Goal: Information Seeking & Learning: Learn about a topic

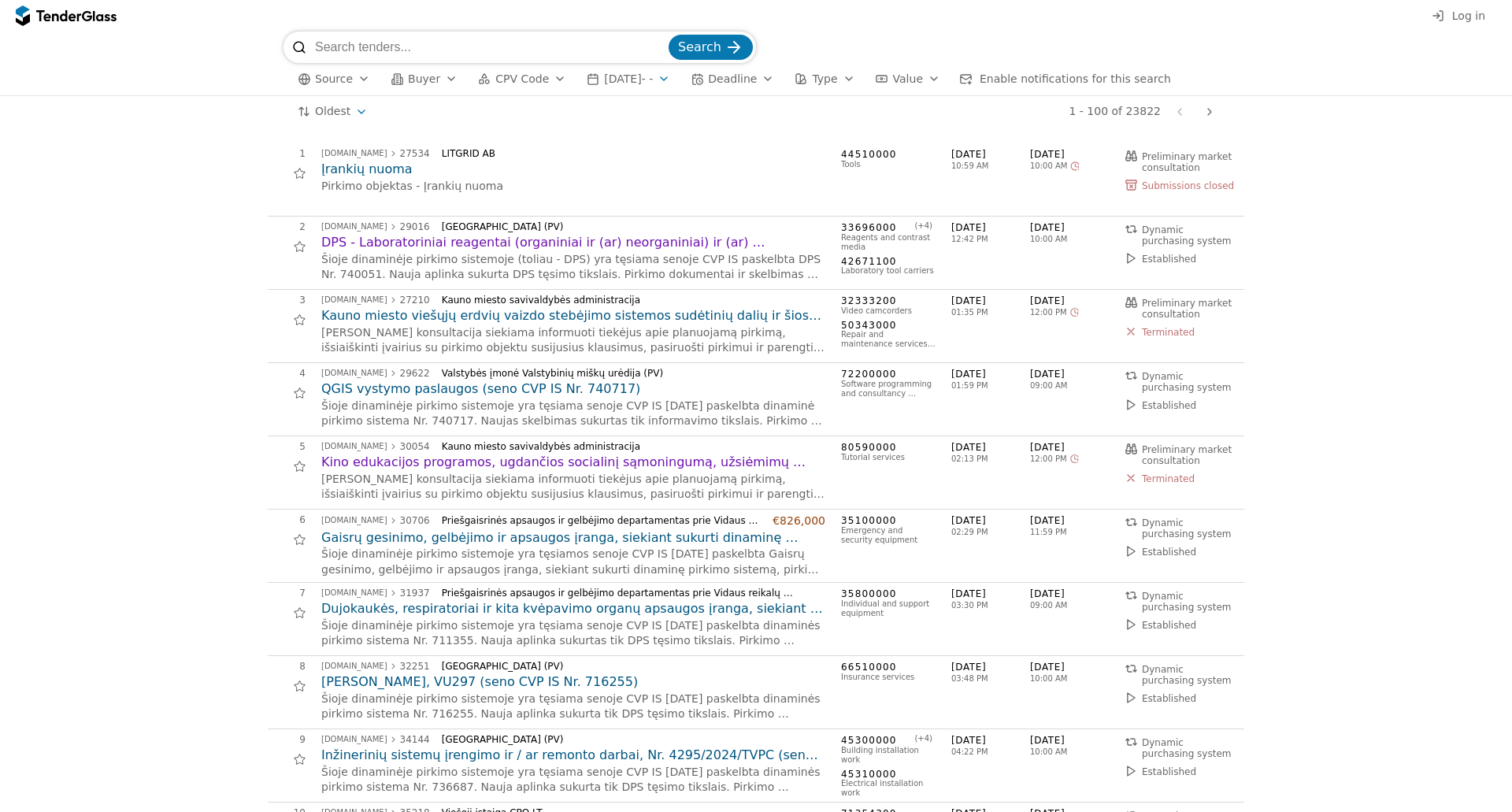
click at [530, 87] on button "CPV Code" at bounding box center [522, 78] width 100 height 19
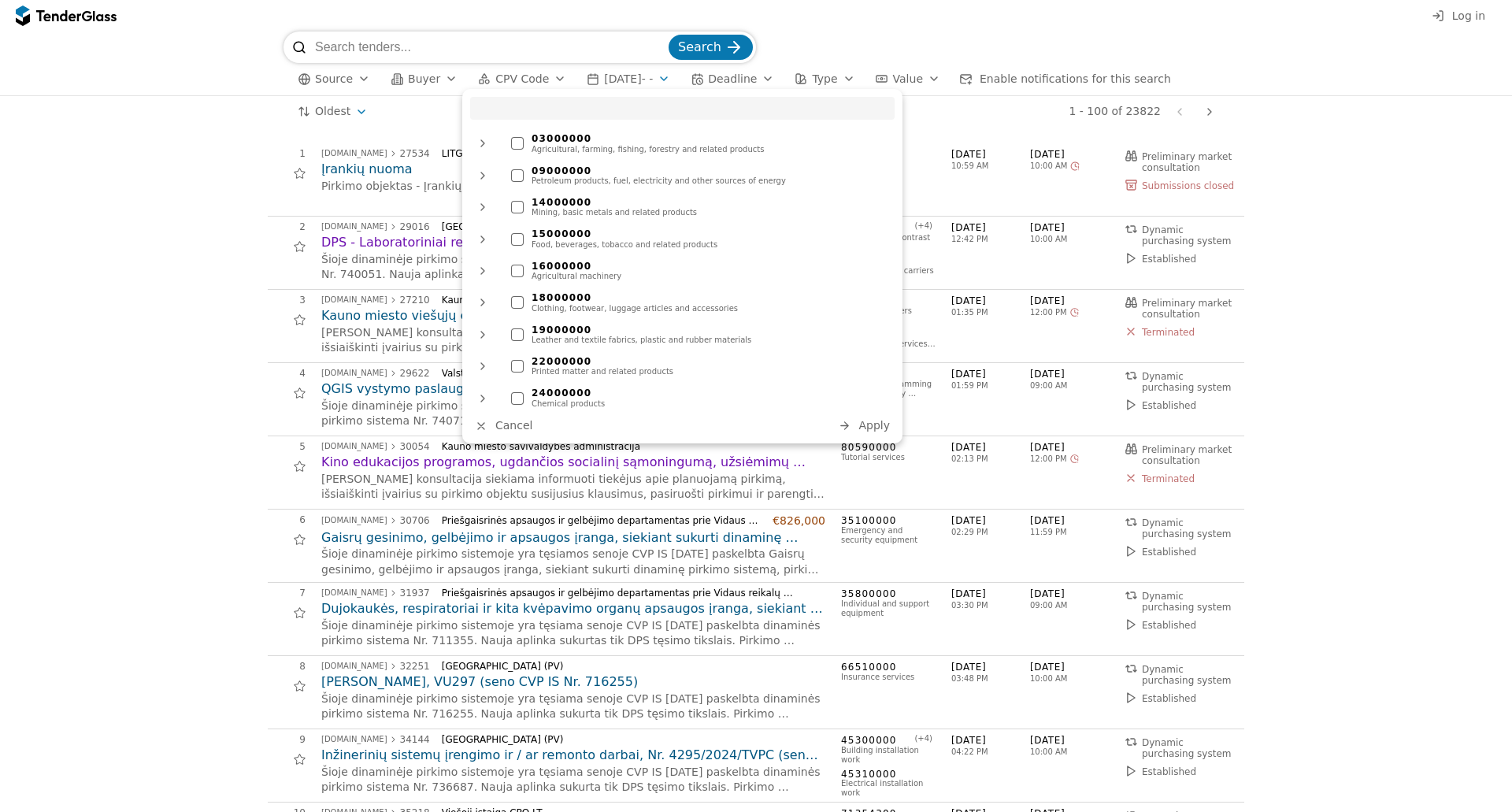
click at [515, 143] on div at bounding box center [517, 144] width 13 height 13
click at [867, 430] on span "Apply" at bounding box center [874, 425] width 31 height 13
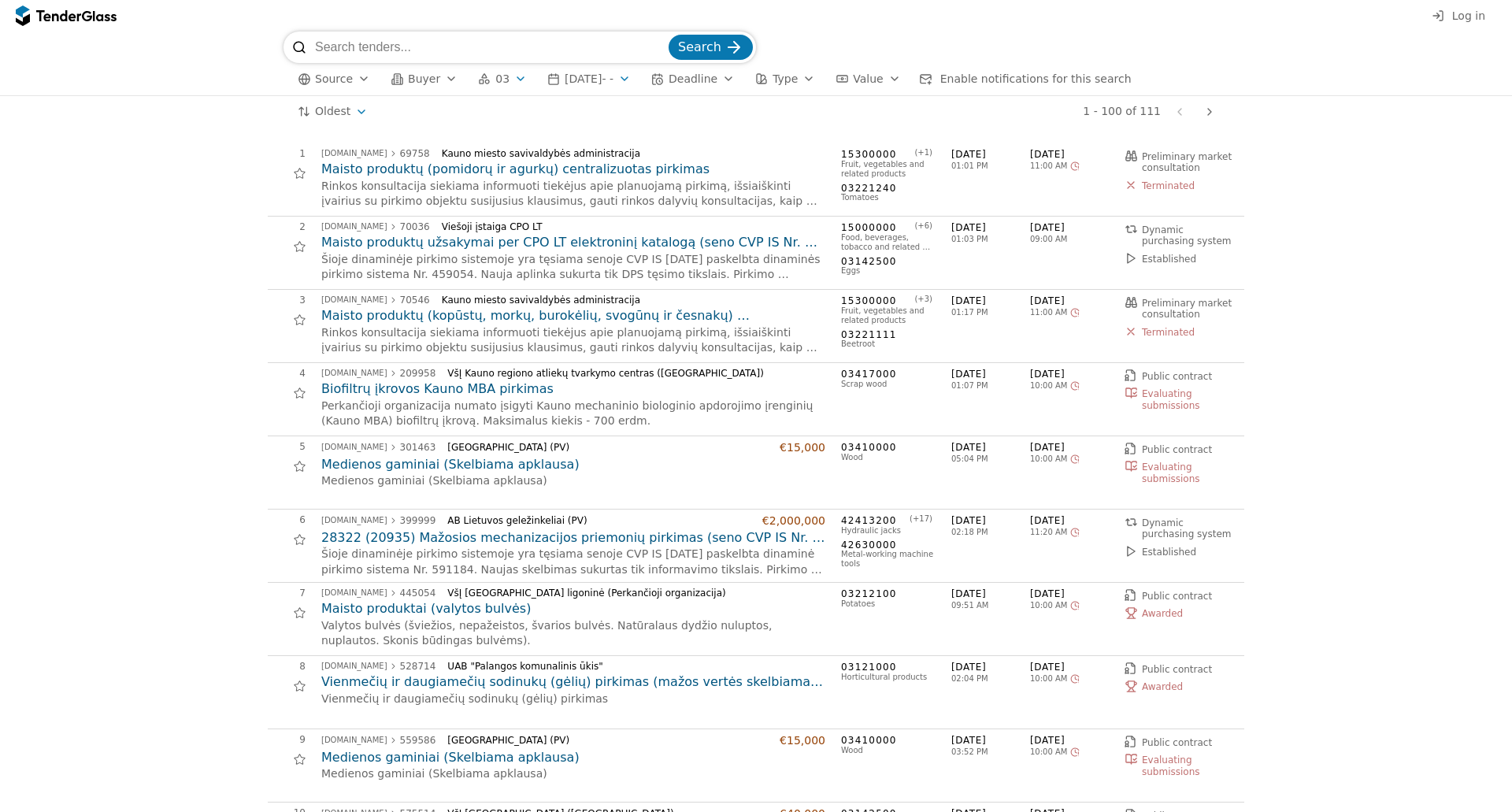
click at [573, 80] on span "2023-04-11 - -" at bounding box center [588, 79] width 49 height 13
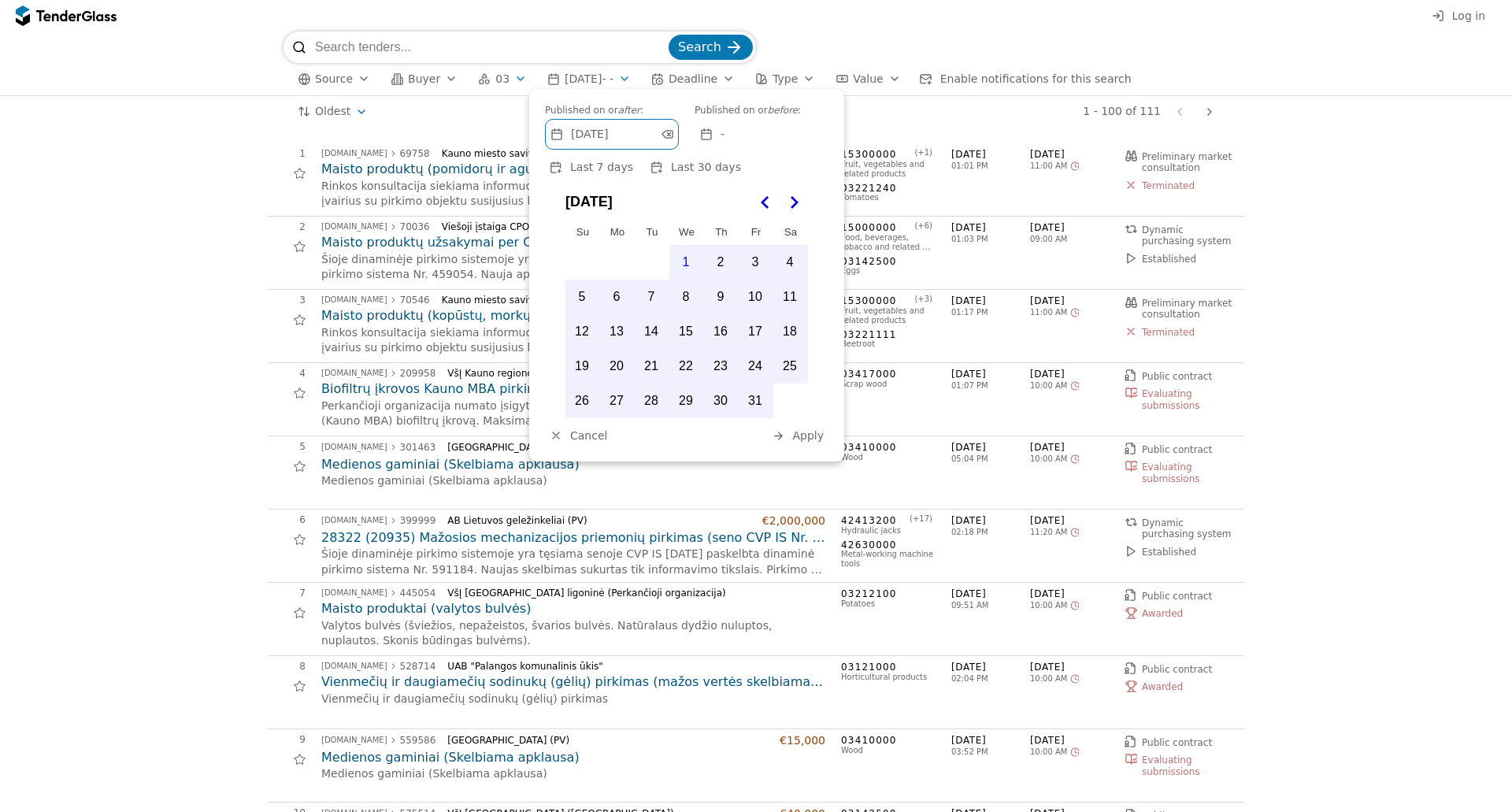
click at [610, 76] on span "2023-04-11 - -" at bounding box center [588, 79] width 49 height 13
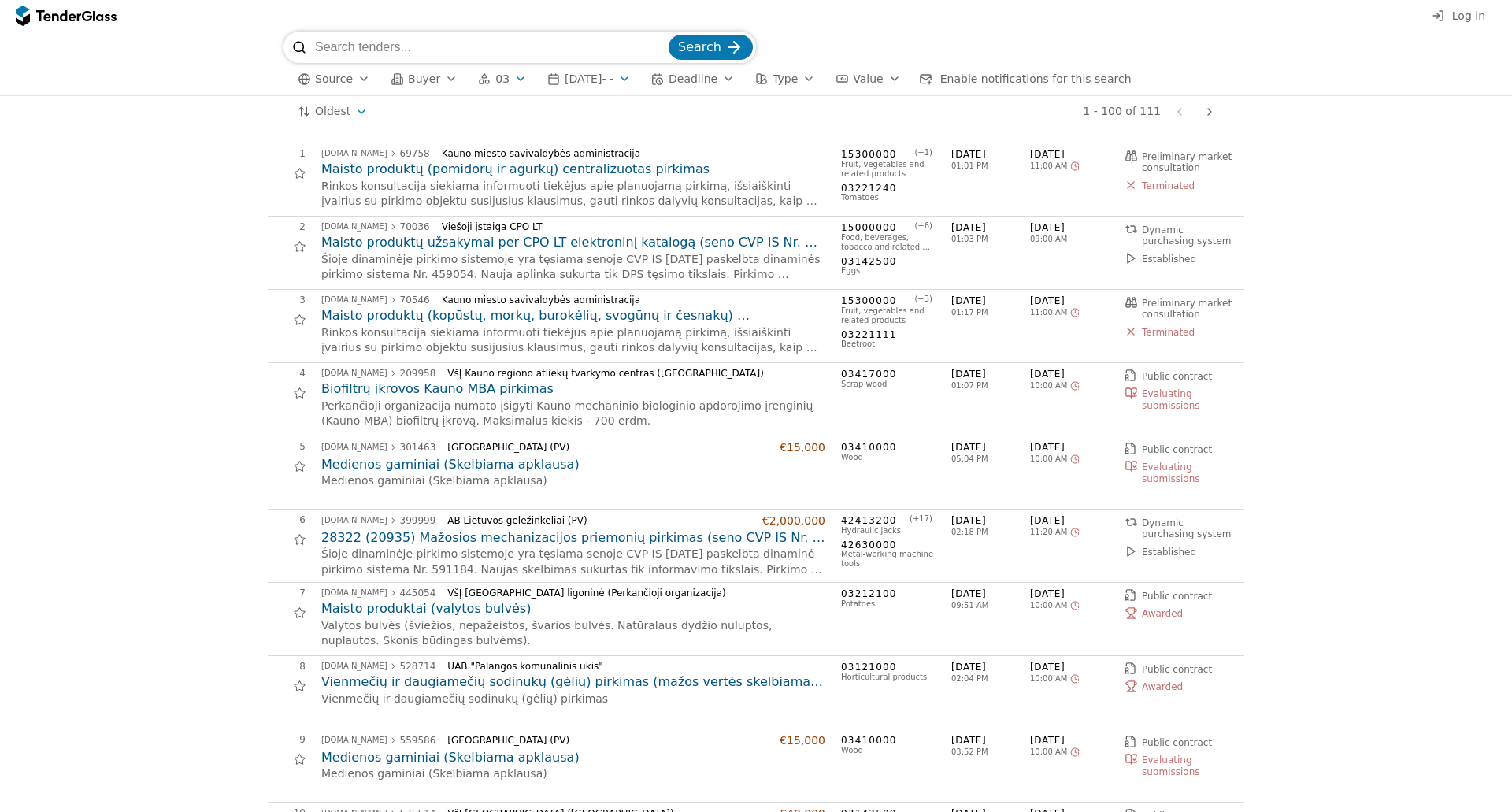
click at [601, 83] on span "2023-04-11 - -" at bounding box center [588, 79] width 49 height 13
click at [503, 72] on button "03" at bounding box center [502, 78] width 62 height 19
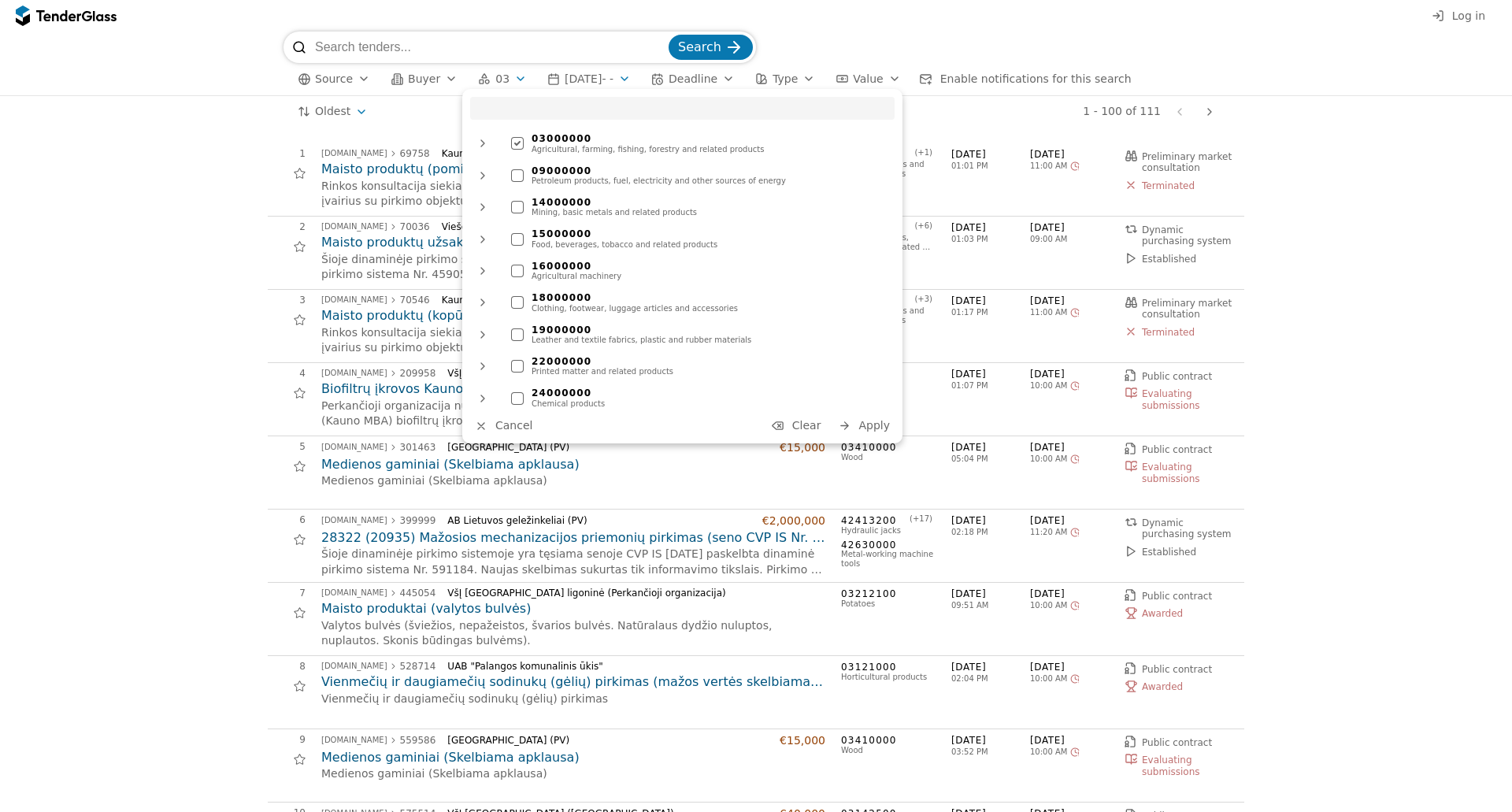
click at [520, 167] on div "09000000 Petroleum products, fuel, electricity and other sources of energy" at bounding box center [699, 175] width 392 height 29
click at [862, 426] on span "Apply" at bounding box center [874, 425] width 31 height 13
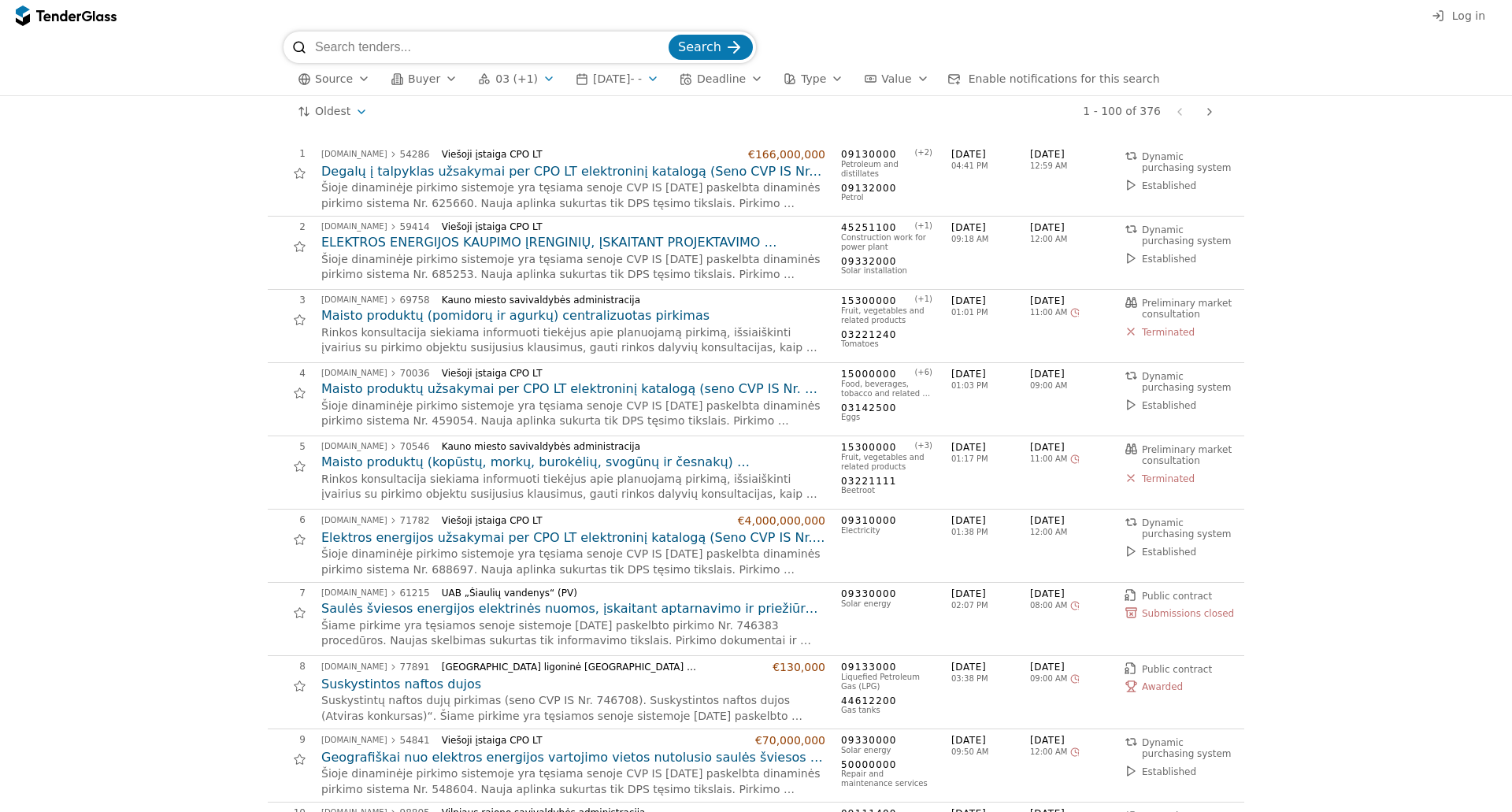
click at [511, 79] on span "03 (+1)" at bounding box center [516, 79] width 42 height 14
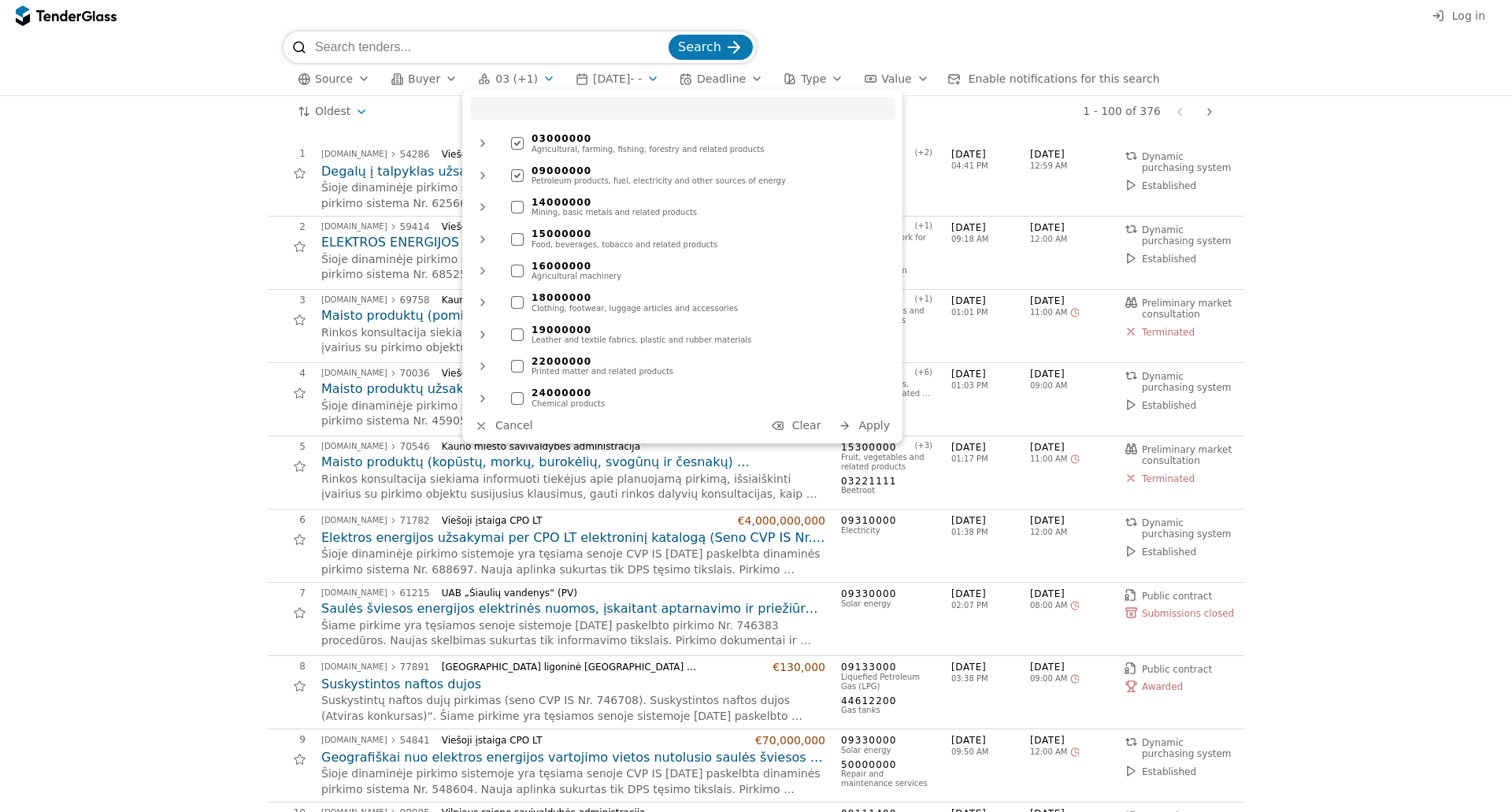
click at [512, 78] on span "03 (+1)" at bounding box center [516, 79] width 42 height 14
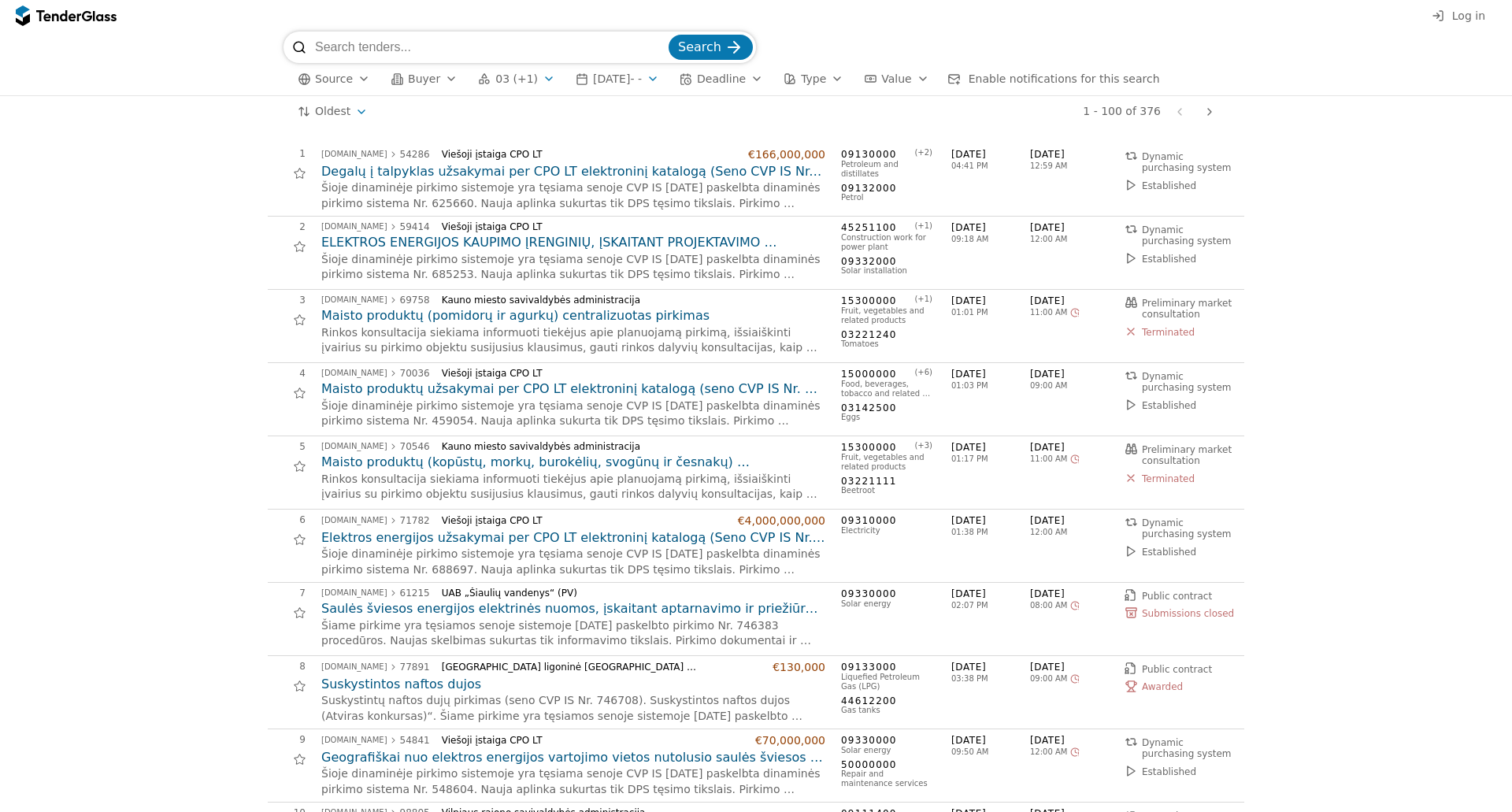
click at [512, 78] on span "03 (+1)" at bounding box center [516, 79] width 42 height 14
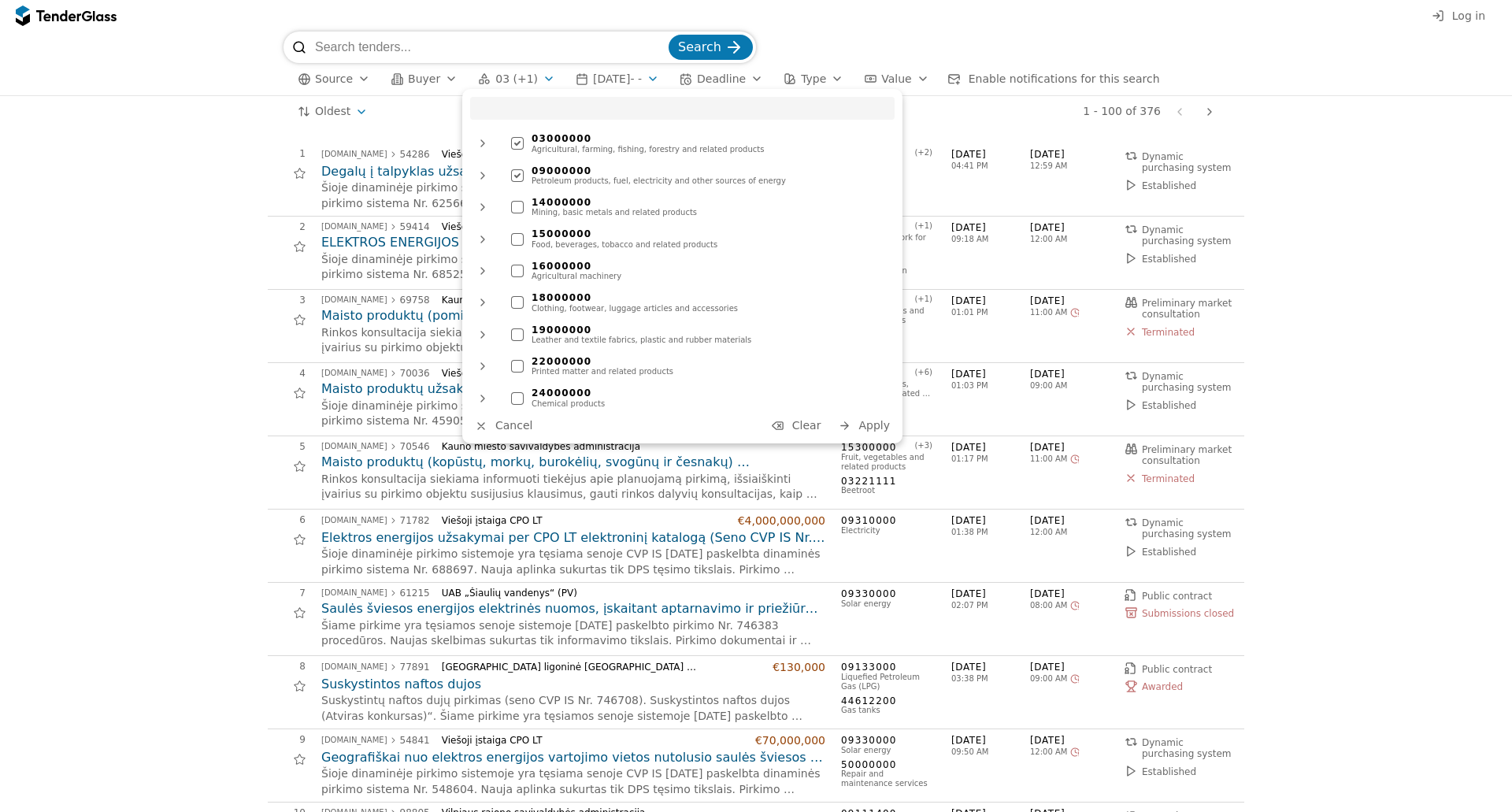
click at [515, 85] on span "03 (+1)" at bounding box center [516, 79] width 42 height 14
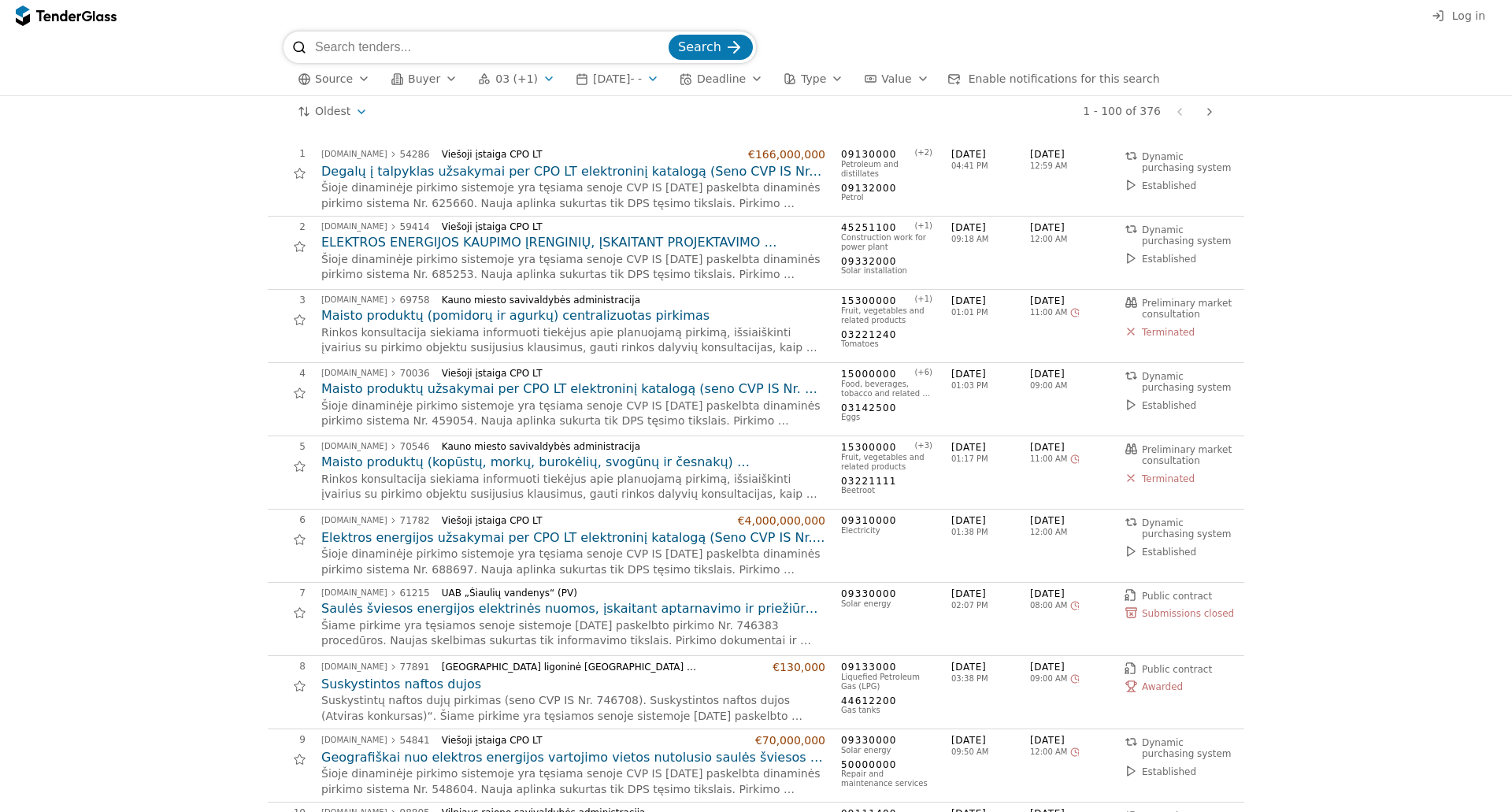
click at [516, 77] on span "03 (+1)" at bounding box center [516, 79] width 42 height 14
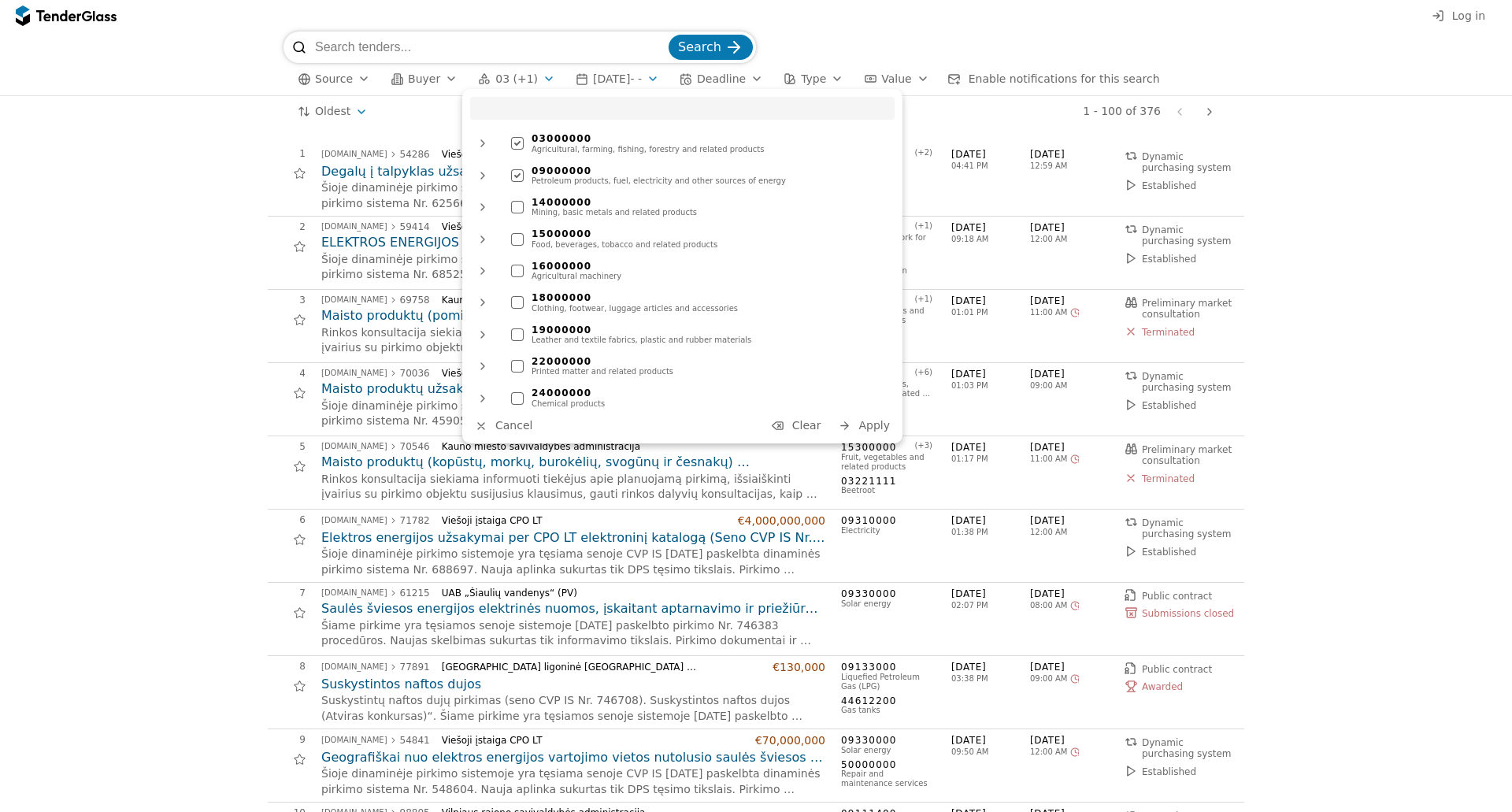
click at [521, 207] on div at bounding box center [517, 207] width 13 height 13
click at [877, 426] on span "Apply" at bounding box center [874, 425] width 31 height 13
